Goal: Information Seeking & Learning: Understand process/instructions

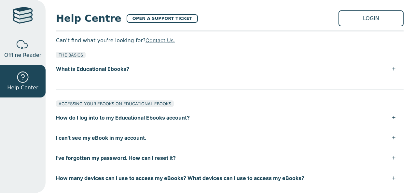
click at [119, 158] on button "I've forgotten my password. How can I reset it?" at bounding box center [229, 158] width 347 height 20
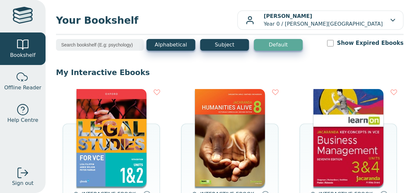
click at [111, 142] on img at bounding box center [111, 138] width 70 height 98
click at [121, 155] on img at bounding box center [111, 138] width 70 height 98
click at [108, 132] on img at bounding box center [111, 138] width 70 height 98
click at [128, 141] on img at bounding box center [111, 138] width 70 height 98
